Goal: Task Accomplishment & Management: Manage account settings

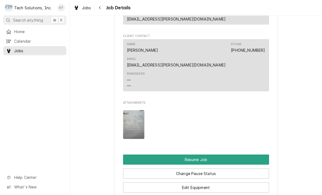
scroll to position [461, 0]
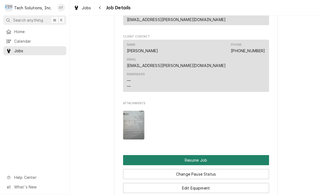
click at [196, 155] on button "Resume Job" at bounding box center [196, 160] width 146 height 10
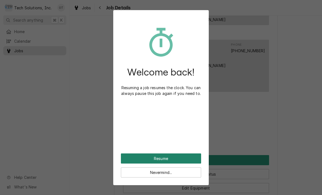
click at [154, 156] on button "Resume" at bounding box center [161, 158] width 80 height 10
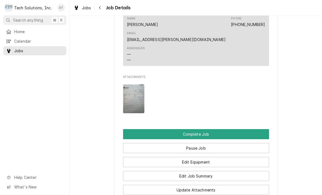
scroll to position [444, 0]
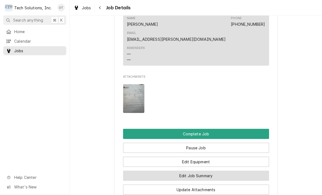
click at [193, 170] on button "Edit Job Summary" at bounding box center [196, 175] width 146 height 10
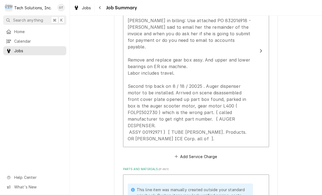
scroll to position [199, 0]
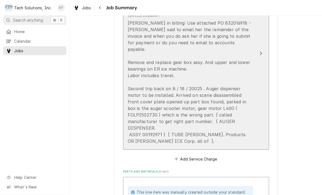
click at [260, 51] on icon "Update Line Item" at bounding box center [260, 53] width 3 height 4
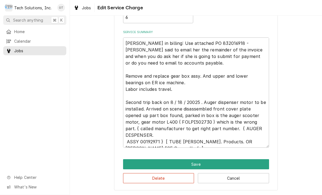
scroll to position [49, 0]
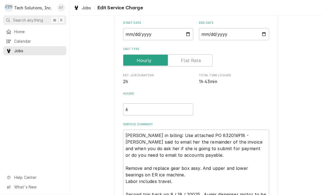
type textarea "x"
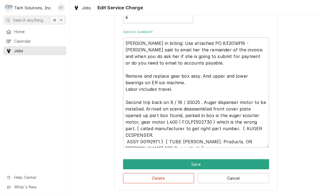
scroll to position [142, 0]
click at [169, 141] on textarea "[PERSON_NAME] in billing: Use attached PO 832016918 - [PERSON_NAME] said to ema…" at bounding box center [196, 92] width 146 height 110
type textarea "[PERSON_NAME] in billing: Use attached PO 832016918 - [PERSON_NAME] said to ema…"
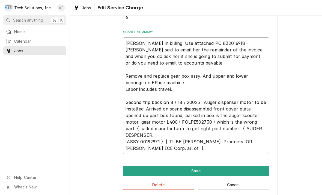
type textarea "x"
type textarea "[PERSON_NAME] in billing: Use attached PO 832016918 - [PERSON_NAME] said to ema…"
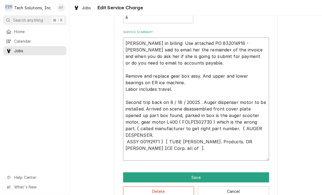
type textarea "x"
type textarea "Leah in billing: Use attached PO 832016918 - Bebe said to email her the remaind…"
type textarea "x"
type textarea "Leah in billing: Use attached PO 832016918 - Bebe said to email her the remaind…"
type textarea "x"
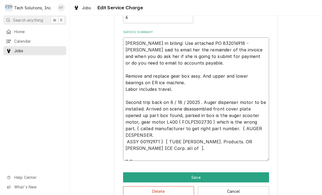
type textarea "Leah in billing: Use attached PO 832016918 - Bebe said to email her the remaind…"
type textarea "x"
type textarea "Leah in billing: Use attached PO 832016918 - Bebe said to email her the remaind…"
type textarea "x"
type textarea "Leah in billing: Use attached PO 832016918 - Bebe said to email her the remaind…"
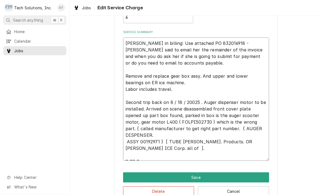
type textarea "x"
type textarea "Leah in billing: Use attached PO 832016918 - Bebe said to email her the remaind…"
type textarea "x"
type textarea "Leah in billing: Use attached PO 832016918 - Bebe said to email her the remaind…"
type textarea "x"
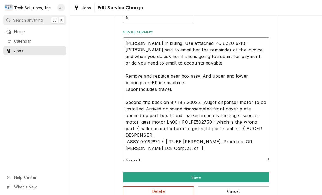
type textarea "Leah in billing: Use attached PO 832016918 - Bebe said to email her the remaind…"
type textarea "x"
type textarea "Leah in billing: Use attached PO 832016918 - Bebe said to email her the remaind…"
type textarea "x"
type textarea "Leah in billing: Use attached PO 832016918 - Bebe said to email her the remaind…"
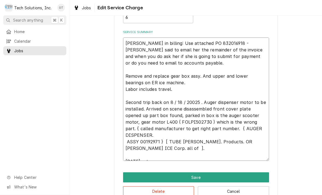
type textarea "x"
type textarea "Leah in billing: Use attached PO 832016918 - Bebe said to email her the remaind…"
type textarea "x"
type textarea "Leah in billing: Use attached PO 832016918 - Bebe said to email her the remaind…"
type textarea "x"
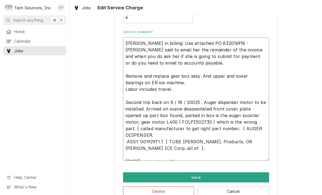
type textarea "Leah in billing: Use attached PO 832016918 - Bebe said to email her the remaind…"
type textarea "x"
type textarea "Leah in billing: Use attached PO 832016918 - Bebe said to email her the remaind…"
type textarea "x"
type textarea "Leah in billing: Use attached PO 832016918 - Bebe said to email her the remaind…"
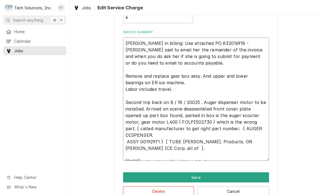
type textarea "x"
type textarea "Leah in billing: Use attached PO 832016918 - Bebe said to email her the remaind…"
type textarea "x"
type textarea "Leah in billing: Use attached PO 832016918 - Bebe said to email her the remaind…"
type textarea "x"
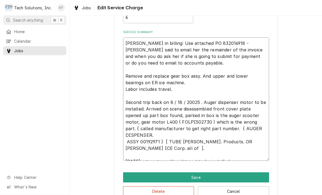
type textarea "Leah in billing: Use attached PO 832016918 - Bebe said to email her the remaind…"
type textarea "x"
type textarea "Leah in billing: Use attached PO 832016918 - Bebe said to email her the remaind…"
type textarea "x"
type textarea "Leah in billing: Use attached PO 832016918 - Bebe said to email her the remaind…"
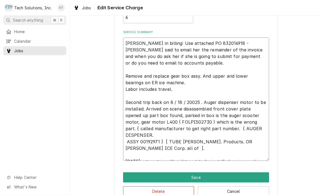
type textarea "x"
type textarea "Leah in billing: Use attached PO 832016918 - Bebe said to email her the remaind…"
type textarea "x"
type textarea "Leah in billing: Use attached PO 832016918 - Bebe said to email her the remaind…"
type textarea "x"
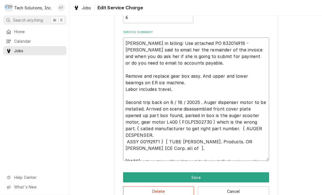
type textarea "Leah in billing: Use attached PO 832016918 - Bebe said to email her the remaind…"
type textarea "x"
type textarea "Leah in billing: Use attached PO 832016918 - Bebe said to email her the remaind…"
type textarea "x"
type textarea "Leah in billing: Use attached PO 832016918 - Bebe said to email her the remaind…"
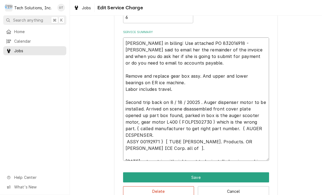
type textarea "x"
type textarea "Leah in billing: Use attached PO 832016918 - Bebe said to email her the remaind…"
type textarea "x"
type textarea "Leah in billing: Use attached PO 832016918 - Bebe said to email her the remaind…"
type textarea "x"
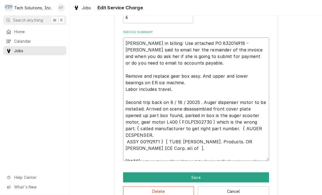
type textarea "Leah in billing: Use attached PO 832016918 - Bebe said to email her the remaind…"
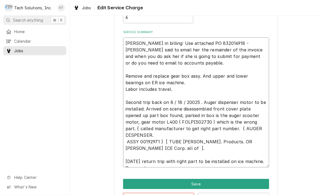
type textarea "x"
type textarea "Leah in billing: Use attached PO 832016918 - Bebe said to email her the remaind…"
type textarea "x"
type textarea "Leah in billing: Use attached PO 832016918 - Bebe said to email her the remaind…"
type textarea "x"
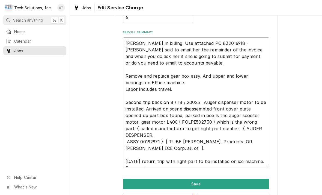
type textarea "Leah in billing: Use attached PO 832016918 - Bebe said to email her the remaind…"
type textarea "x"
type textarea "Leah in billing: Use attached PO 832016918 - Bebe said to email her the remaind…"
type textarea "x"
type textarea "Leah in billing: Use attached PO 832016918 - Bebe said to email her the remaind…"
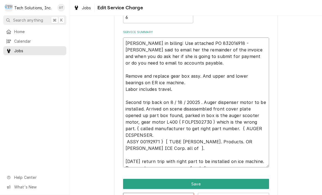
type textarea "x"
type textarea "Leah in billing: Use attached PO 832016918 - Bebe said to email her the remaind…"
type textarea "x"
type textarea "Leah in billing: Use attached PO 832016918 - Bebe said to email her the remaind…"
type textarea "x"
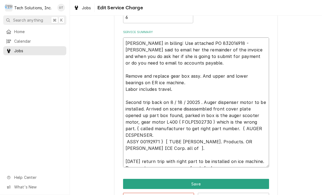
type textarea "Leah in billing: Use attached PO 832016918 - Bebe said to email her the remaind…"
type textarea "x"
type textarea "Leah in billing: Use attached PO 832016918 - Bebe said to email her the remaind…"
type textarea "x"
type textarea "Leah in billing: Use attached PO 832016918 - Bebe said to email her the remaind…"
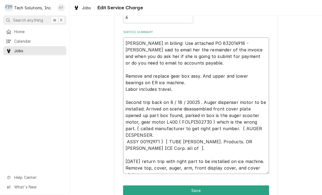
type textarea "x"
type textarea "Leah in billing: Use attached PO 832016918 - Bebe said to email her the remaind…"
type textarea "x"
type textarea "Leah in billing: Use attached PO 832016918 - Bebe said to email her the remaind…"
type textarea "x"
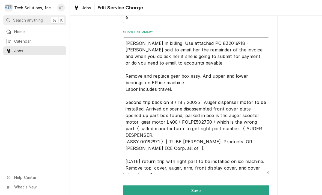
type textarea "Leah in billing: Use attached PO 832016918 - Bebe said to email her the remaind…"
type textarea "x"
type textarea "Leah in billing: Use attached PO 832016918 - Bebe said to email her the remaind…"
type textarea "x"
type textarea "Leah in billing: Use attached PO 832016918 - Bebe said to email her the remaind…"
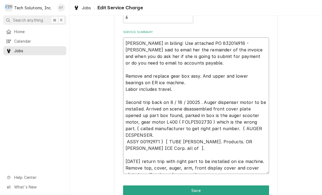
type textarea "x"
type textarea "Leah in billing: Use attached PO 832016918 - Bebe said to email her the remaind…"
type textarea "x"
type textarea "Leah in billing: Use attached PO 832016918 - Bebe said to email her the remaind…"
type textarea "x"
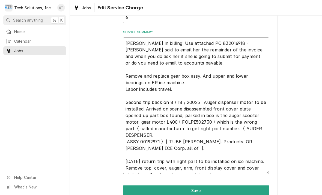
type textarea "Leah in billing: Use attached PO 832016918 - Bebe said to email her the remaind…"
type textarea "x"
type textarea "Leah in billing: Use attached PO 832016918 - Bebe said to email her the remaind…"
type textarea "x"
type textarea "Leah in billing: Use attached PO 832016918 - Bebe said to email her the remaind…"
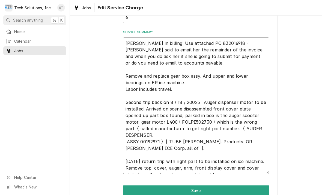
type textarea "x"
type textarea "Leah in billing: Use attached PO 832016918 - Bebe said to email her the remaind…"
type textarea "x"
type textarea "Leah in billing: Use attached PO 832016918 - Bebe said to email her the remaind…"
type textarea "x"
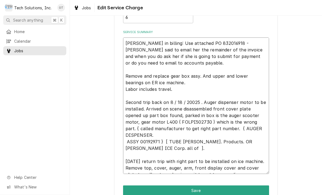
type textarea "Leah in billing: Use attached PO 832016918 - Bebe said to email her the remaind…"
type textarea "x"
type textarea "Leah in billing: Use attached PO 832016918 - Bebe said to email her the remaind…"
type textarea "x"
type textarea "Leah in billing: Use attached PO 832016918 - Bebe said to email her the remaind…"
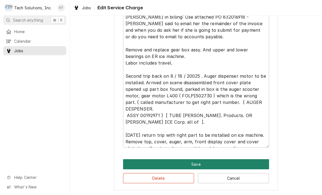
click at [198, 163] on button "Save" at bounding box center [196, 164] width 146 height 10
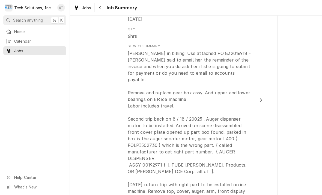
type textarea "x"
